Goal: Find specific page/section

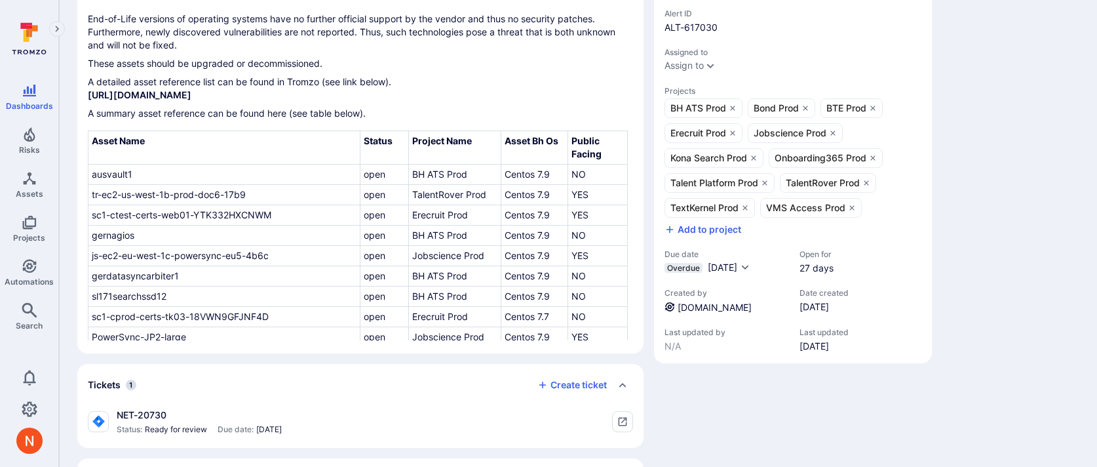
scroll to position [89, 0]
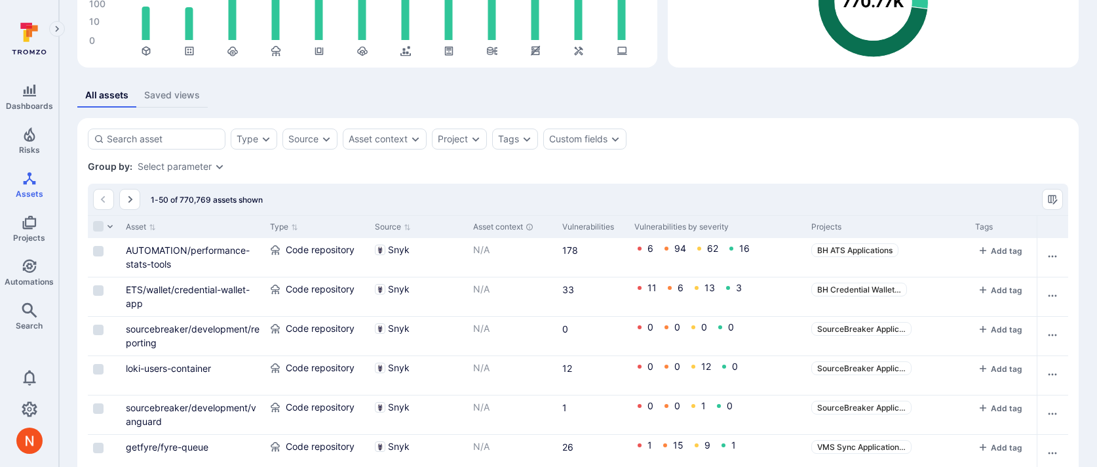
scroll to position [0, 835]
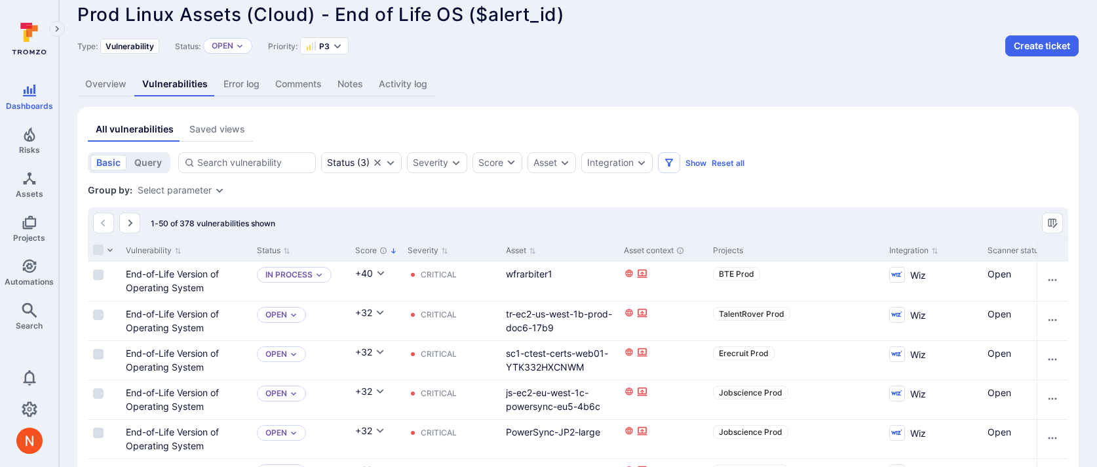
scroll to position [0, 3046]
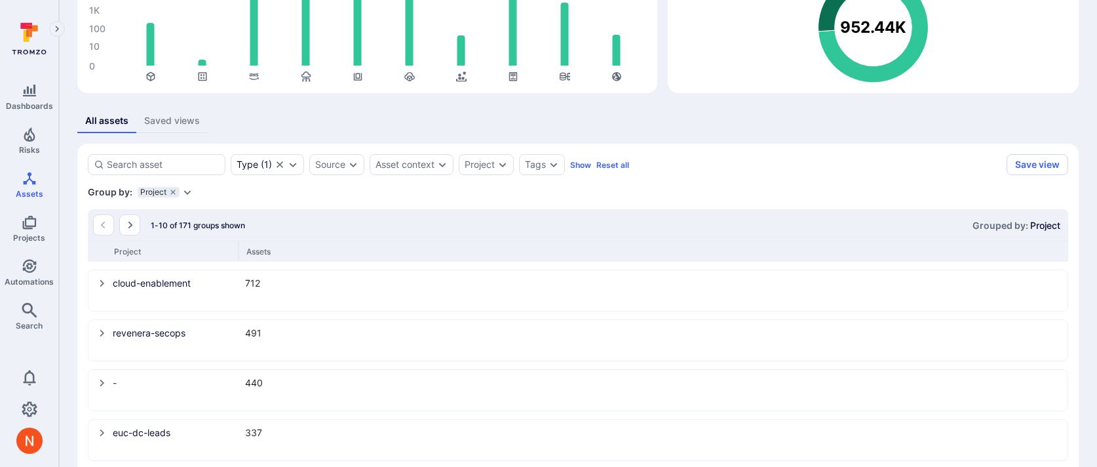
scroll to position [143, 0]
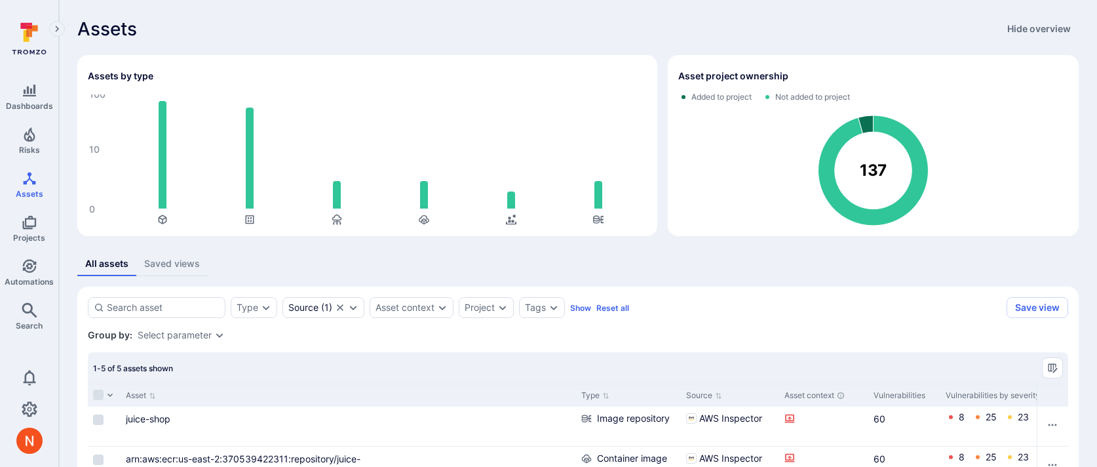
scroll to position [168, 0]
